Goal: Information Seeking & Learning: Learn about a topic

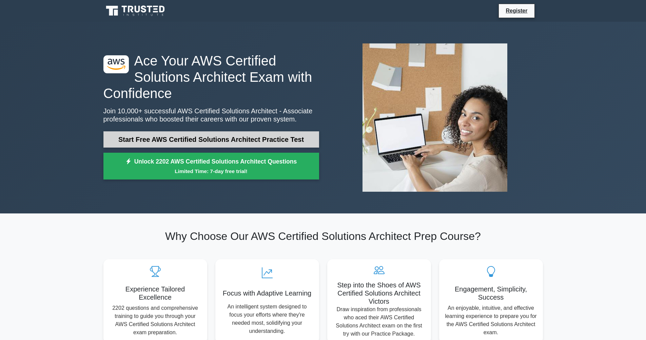
click at [221, 135] on link "Start Free AWS Certified Solutions Architect Practice Test" at bounding box center [211, 139] width 216 height 16
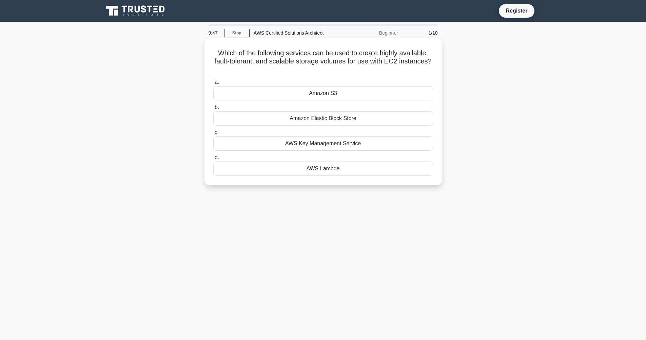
click at [311, 120] on div "Amazon Elastic Block Store" at bounding box center [323, 118] width 220 height 14
click at [213, 109] on input "b. Amazon Elastic Block Store" at bounding box center [213, 107] width 0 height 4
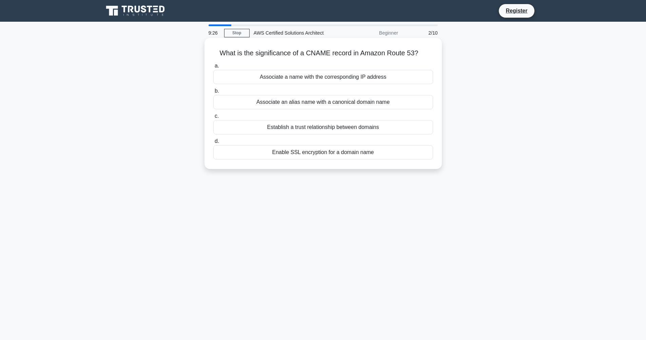
drag, startPoint x: 222, startPoint y: 53, endPoint x: 416, endPoint y: 52, distance: 193.2
click at [432, 50] on h5 "What is the significance of a CNAME record in Amazon Route 53? .spinner_0XTQ{tr…" at bounding box center [323, 53] width 221 height 9
click at [409, 52] on h5 "What is the significance of a CNAME record in Amazon Route 53? .spinner_0XTQ{tr…" at bounding box center [323, 53] width 221 height 9
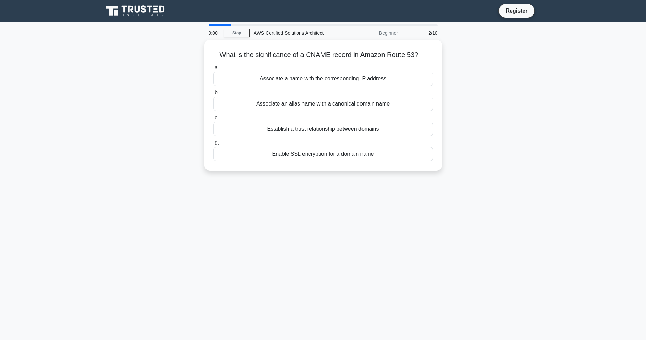
click at [213, 171] on div "What is the significance of a CNAME record in Amazon Route 53? .spinner_0XTQ{tr…" at bounding box center [322, 109] width 447 height 139
click at [290, 102] on div "Associate an alias name with a canonical domain name" at bounding box center [323, 102] width 220 height 14
click at [213, 93] on input "b. Associate an alias name with a canonical domain name" at bounding box center [213, 91] width 0 height 4
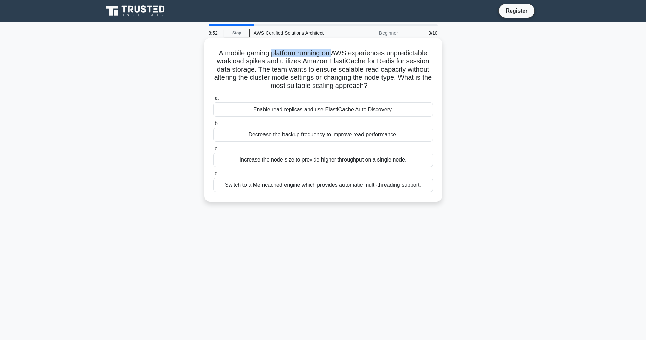
drag, startPoint x: 272, startPoint y: 54, endPoint x: 330, endPoint y: 51, distance: 57.7
click at [330, 51] on h5 "A mobile gaming platform running on AWS experiences unpredictable workload spik…" at bounding box center [323, 69] width 221 height 41
click at [323, 113] on div "Enable read replicas and use ElastiCache Auto Discovery." at bounding box center [323, 109] width 220 height 14
click at [213, 101] on input "a. Enable read replicas and use ElastiCache Auto Discovery." at bounding box center [213, 98] width 0 height 4
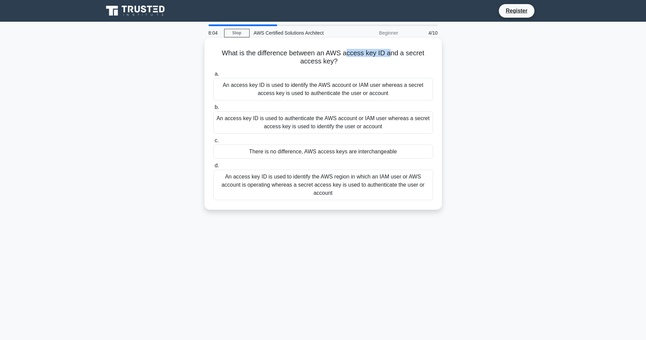
drag, startPoint x: 347, startPoint y: 53, endPoint x: 390, endPoint y: 53, distance: 43.0
click at [390, 53] on h5 "What is the difference between an AWS access key ID and a secret access key? .s…" at bounding box center [323, 57] width 221 height 17
click at [267, 86] on div "An access key ID is used to identify the AWS account or IAM user whereas a secr…" at bounding box center [323, 89] width 220 height 22
click at [213, 76] on input "a. An access key ID is used to identify the AWS account or IAM user whereas a s…" at bounding box center [213, 74] width 0 height 4
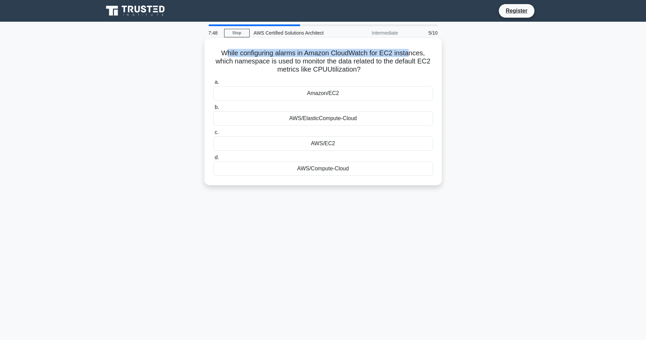
drag, startPoint x: 241, startPoint y: 55, endPoint x: 410, endPoint y: 50, distance: 168.5
click at [410, 50] on h5 "While configuring alarms in Amazon CloudWatch for EC2 instances, which namespac…" at bounding box center [323, 61] width 221 height 25
drag, startPoint x: 235, startPoint y: 62, endPoint x: 424, endPoint y: 70, distance: 188.9
click at [424, 70] on h5 "While configuring alarms in Amazon CloudWatch for EC2 instances, which namespac…" at bounding box center [323, 61] width 221 height 25
click at [373, 119] on div "AWS/ElasticCompute-Cloud" at bounding box center [323, 118] width 220 height 14
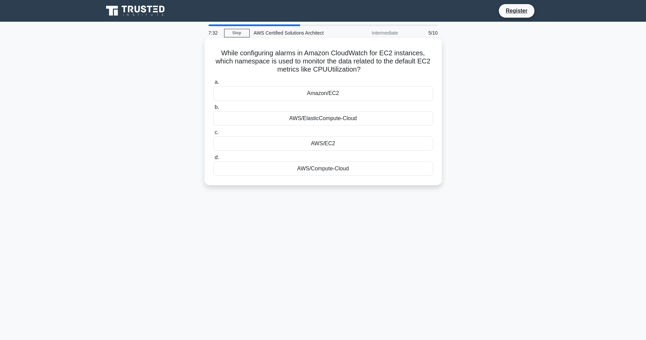
click at [213, 109] on input "b. AWS/ElasticCompute-Cloud" at bounding box center [213, 107] width 0 height 4
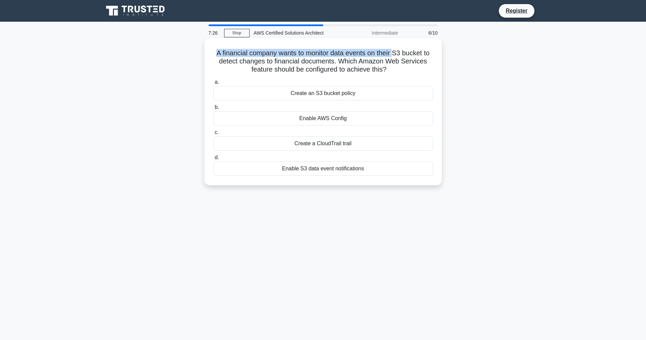
drag, startPoint x: 240, startPoint y: 54, endPoint x: 393, endPoint y: 54, distance: 153.2
click at [393, 54] on h5 "A financial company wants to monitor data events on their S3 bucket to detect c…" at bounding box center [323, 61] width 221 height 25
click at [292, 60] on h5 "A financial company wants to monitor data events on their S3 bucket to detect c…" at bounding box center [323, 61] width 221 height 25
drag, startPoint x: 222, startPoint y: 61, endPoint x: 334, endPoint y: 63, distance: 111.9
click at [334, 63] on h5 "A financial company wants to monitor data events on their S3 bucket to detect c…" at bounding box center [323, 61] width 221 height 25
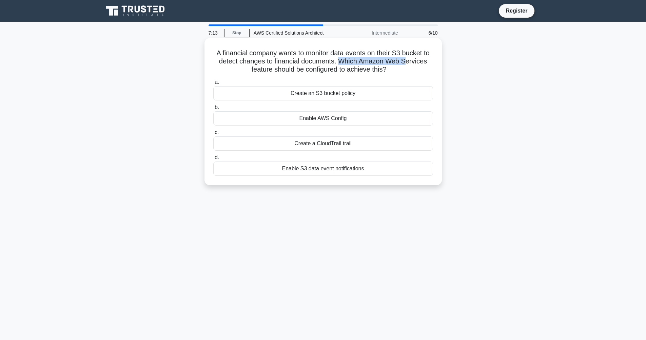
drag, startPoint x: 338, startPoint y: 63, endPoint x: 406, endPoint y: 65, distance: 68.2
click at [406, 65] on h5 "A financial company wants to monitor data events on their S3 bucket to detect c…" at bounding box center [323, 61] width 221 height 25
click at [406, 66] on h5 "A financial company wants to monitor data events on their S3 bucket to detect c…" at bounding box center [323, 61] width 221 height 25
click at [382, 166] on div "Enable S3 data event notifications" at bounding box center [323, 168] width 220 height 14
click at [213, 160] on input "d. Enable S3 data event notifications" at bounding box center [213, 157] width 0 height 4
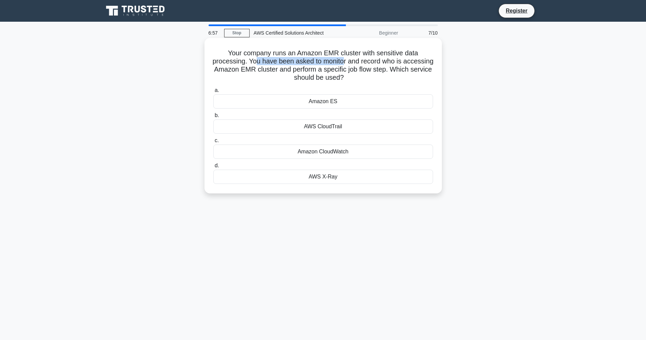
drag, startPoint x: 258, startPoint y: 61, endPoint x: 344, endPoint y: 62, distance: 86.4
click at [344, 62] on h5 "Your company runs an Amazon EMR cluster with sensitive data processing. You hav…" at bounding box center [323, 65] width 221 height 33
drag, startPoint x: 361, startPoint y: 62, endPoint x: 411, endPoint y: 61, distance: 49.8
click at [411, 61] on h5 "Your company runs an Amazon EMR cluster with sensitive data processing. You hav…" at bounding box center [323, 65] width 221 height 33
drag, startPoint x: 264, startPoint y: 69, endPoint x: 372, endPoint y: 71, distance: 108.8
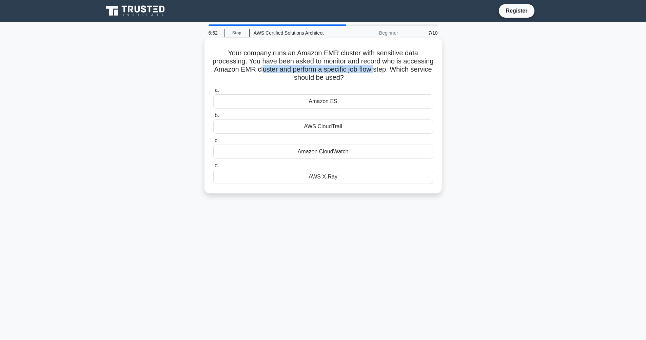
click at [372, 71] on h5 "Your company runs an Amazon EMR cluster with sensitive data processing. You hav…" at bounding box center [323, 65] width 221 height 33
click at [331, 152] on div "Amazon CloudWatch" at bounding box center [323, 151] width 220 height 14
click at [213, 143] on input "c. Amazon CloudWatch" at bounding box center [213, 140] width 0 height 4
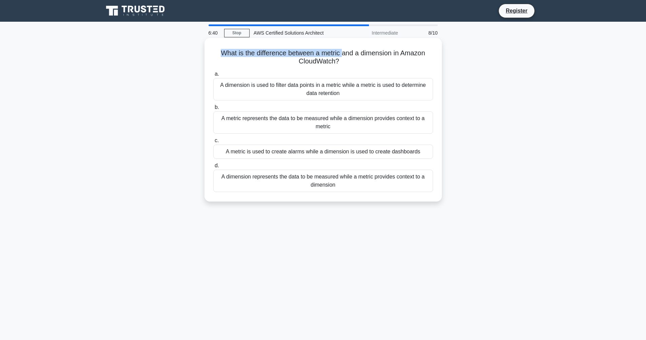
drag, startPoint x: 221, startPoint y: 57, endPoint x: 341, endPoint y: 51, distance: 120.8
click at [341, 51] on h5 "What is the difference between a metric and a dimension in Amazon CloudWatch? .…" at bounding box center [323, 57] width 221 height 17
drag, startPoint x: 364, startPoint y: 55, endPoint x: 424, endPoint y: 62, distance: 60.0
click at [424, 62] on h5 "What is the difference between a metric and a dimension in Amazon CloudWatch? .…" at bounding box center [323, 57] width 221 height 17
click at [272, 57] on h5 "What is the difference between a metric and a dimension in Amazon CloudWatch? .…" at bounding box center [323, 57] width 221 height 17
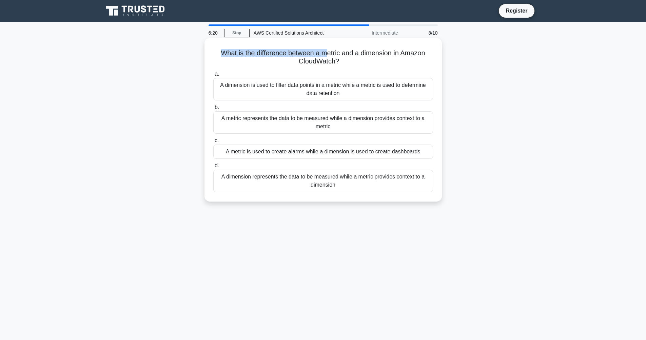
drag, startPoint x: 222, startPoint y: 54, endPoint x: 326, endPoint y: 55, distance: 104.4
click at [326, 55] on h5 "What is the difference between a metric and a dimension in Amazon CloudWatch? .…" at bounding box center [323, 57] width 221 height 17
click at [326, 56] on h5 "What is the difference between a metric and a dimension in Amazon CloudWatch? .…" at bounding box center [323, 57] width 221 height 17
click at [354, 153] on div "A metric is used to create alarms while a dimension is used to create dashboards" at bounding box center [323, 151] width 220 height 14
click at [213, 143] on input "c. A metric is used to create alarms while a dimension is used to create dashbo…" at bounding box center [213, 140] width 0 height 4
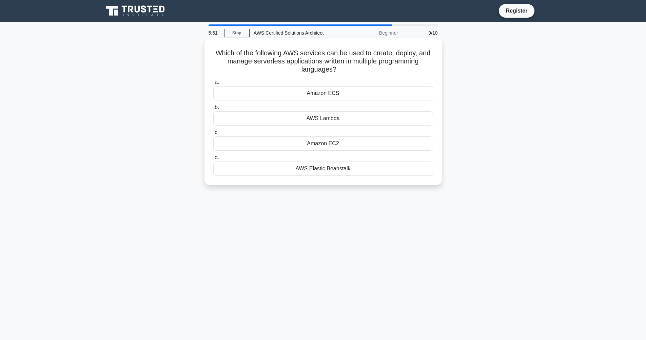
click at [323, 118] on div "AWS Lambda" at bounding box center [323, 118] width 220 height 14
click at [213, 109] on input "b. AWS Lambda" at bounding box center [213, 107] width 0 height 4
click at [302, 145] on div "Amazon CloudWatch" at bounding box center [323, 143] width 220 height 14
click at [213, 135] on input "c. Amazon CloudWatch" at bounding box center [213, 132] width 0 height 4
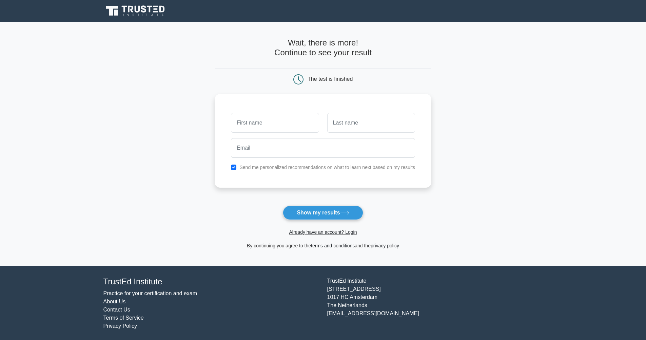
click at [290, 125] on input "text" at bounding box center [275, 123] width 88 height 20
type input "vasanthr"
click at [318, 158] on div at bounding box center [323, 147] width 192 height 25
click at [320, 155] on input "email" at bounding box center [323, 148] width 184 height 20
click at [318, 154] on input "email" at bounding box center [323, 148] width 184 height 20
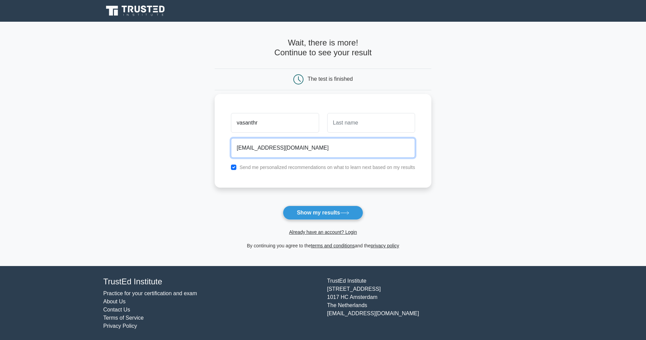
type input "vasanthr@gmail.com"
click at [283, 205] on button "Show my results" at bounding box center [323, 212] width 80 height 14
click at [392, 116] on input "text" at bounding box center [371, 123] width 88 height 20
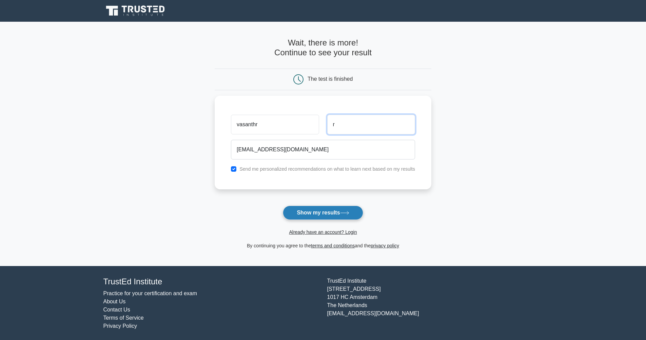
type input "r"
click at [346, 216] on button "Show my results" at bounding box center [323, 212] width 80 height 14
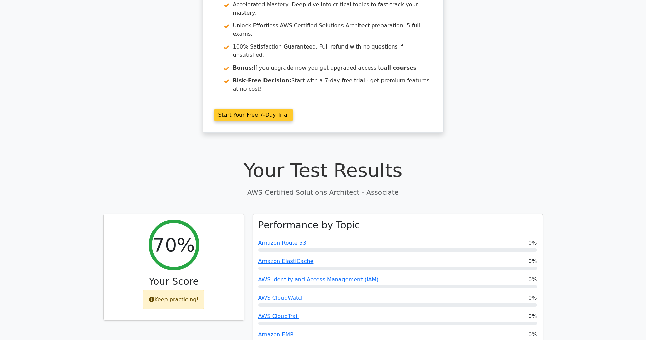
scroll to position [122, 0]
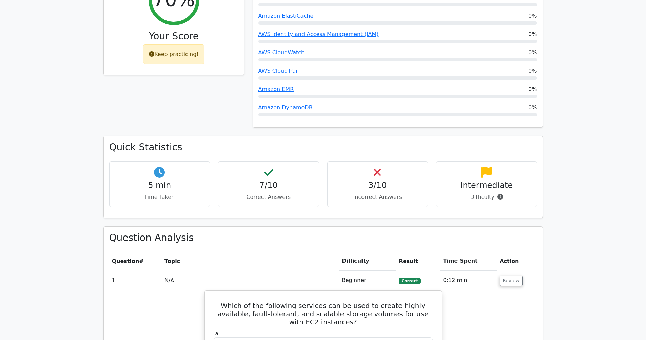
scroll to position [200, 0]
